Goal: Task Accomplishment & Management: Use online tool/utility

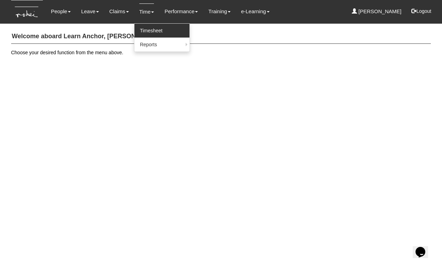
click at [146, 30] on link "Timesheet" at bounding box center [161, 31] width 55 height 14
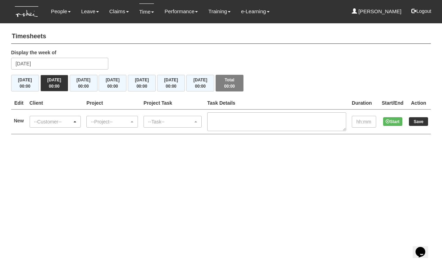
click at [50, 122] on div "--Customer--" at bounding box center [53, 121] width 38 height 7
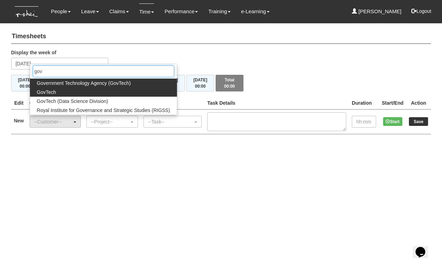
type input "gov"
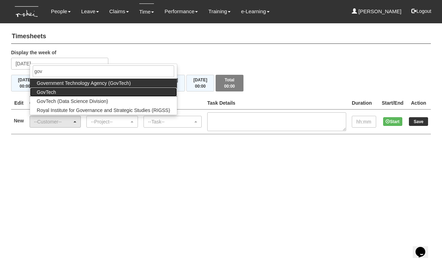
click at [52, 92] on span "GovTech" at bounding box center [46, 92] width 19 height 7
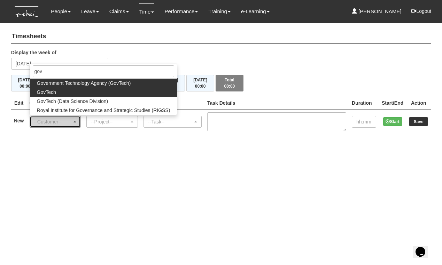
select select "427"
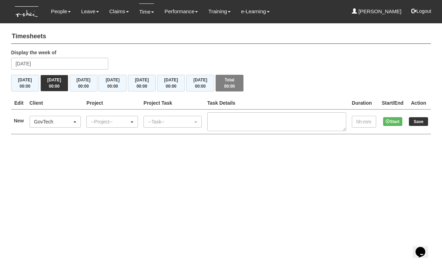
click at [114, 120] on div "--Project--" at bounding box center [110, 121] width 38 height 7
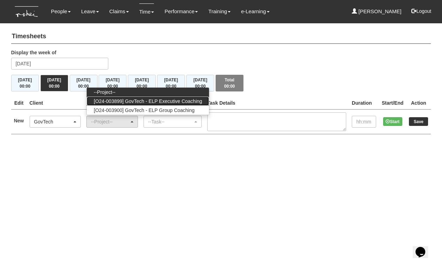
click at [122, 101] on span "[O24-003899] GovTech - ELP Executive Coaching" at bounding box center [148, 101] width 108 height 7
select select "2540"
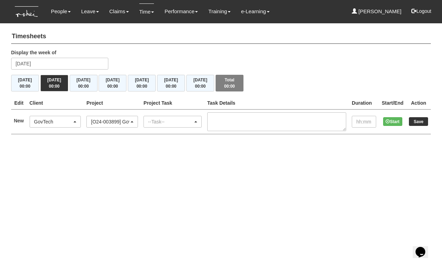
click at [176, 119] on div "--Task--" at bounding box center [170, 121] width 45 height 7
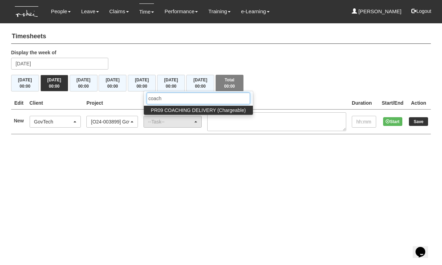
type input "coach"
click at [211, 106] on link "PR09 COACHING DELIVERY (Chargeable)" at bounding box center [198, 110] width 109 height 9
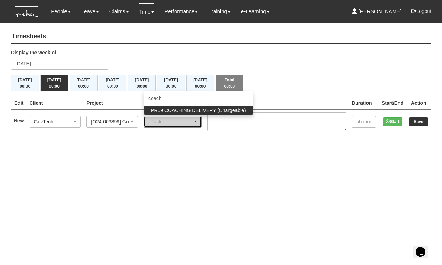
select select "150"
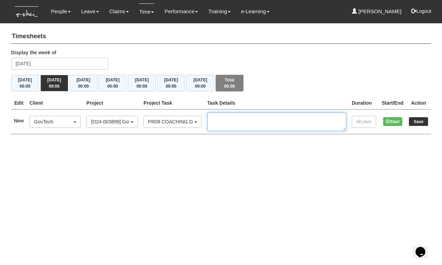
click at [246, 118] on textarea at bounding box center [276, 121] width 139 height 19
type textarea "1"
click at [286, 118] on textarea "C15, IC1, Jeremy Ng" at bounding box center [276, 121] width 139 height 19
type textarea "C15, IC1, Jeremy Ng, 1-2pm"
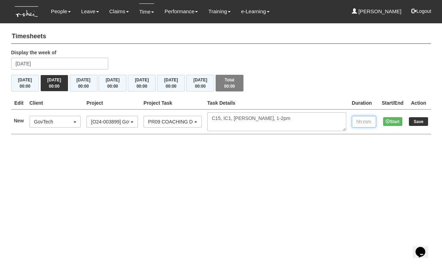
click at [357, 123] on input "text" at bounding box center [364, 122] width 24 height 12
type input "01:00"
click at [422, 120] on input "Save" at bounding box center [418, 121] width 19 height 9
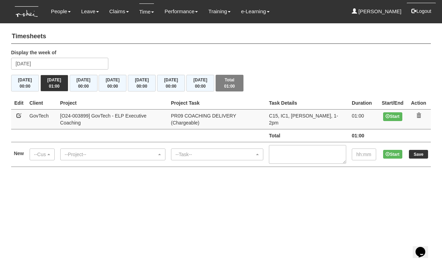
click at [428, 11] on button "Logout" at bounding box center [421, 11] width 30 height 17
